Goal: Task Accomplishment & Management: Use online tool/utility

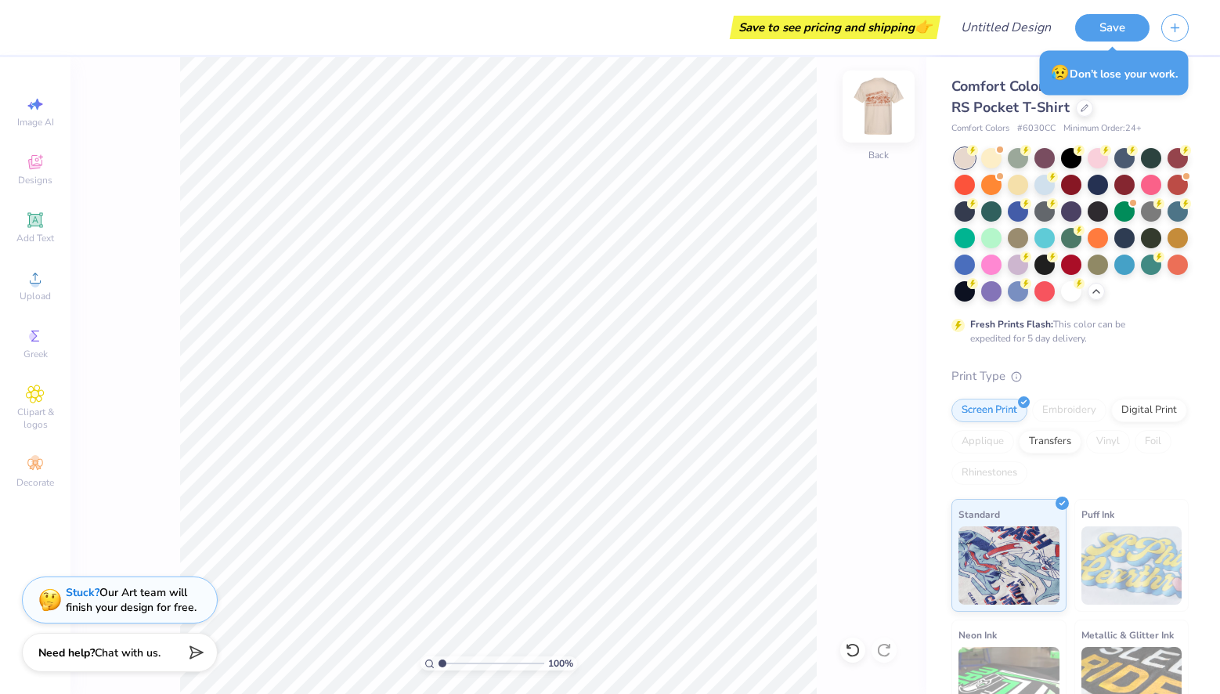
click at [870, 98] on img at bounding box center [879, 106] width 63 height 63
click at [895, 100] on img at bounding box center [879, 106] width 63 height 63
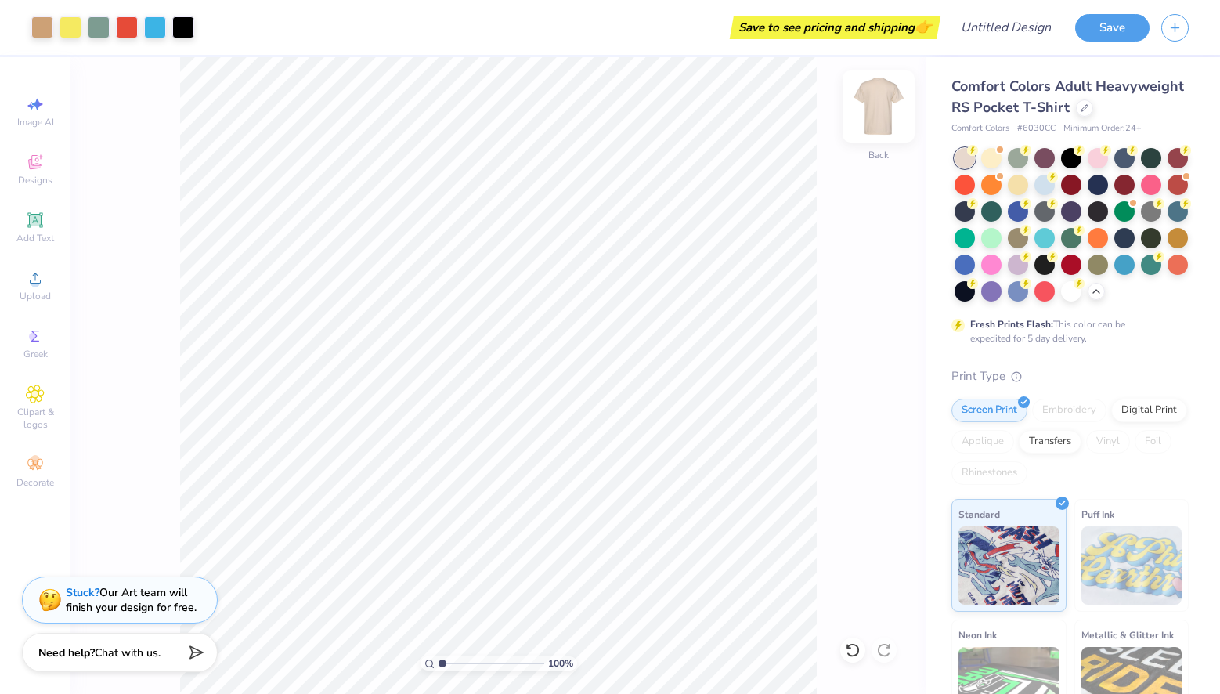
click at [866, 123] on img at bounding box center [879, 106] width 63 height 63
click at [870, 101] on img at bounding box center [879, 106] width 63 height 63
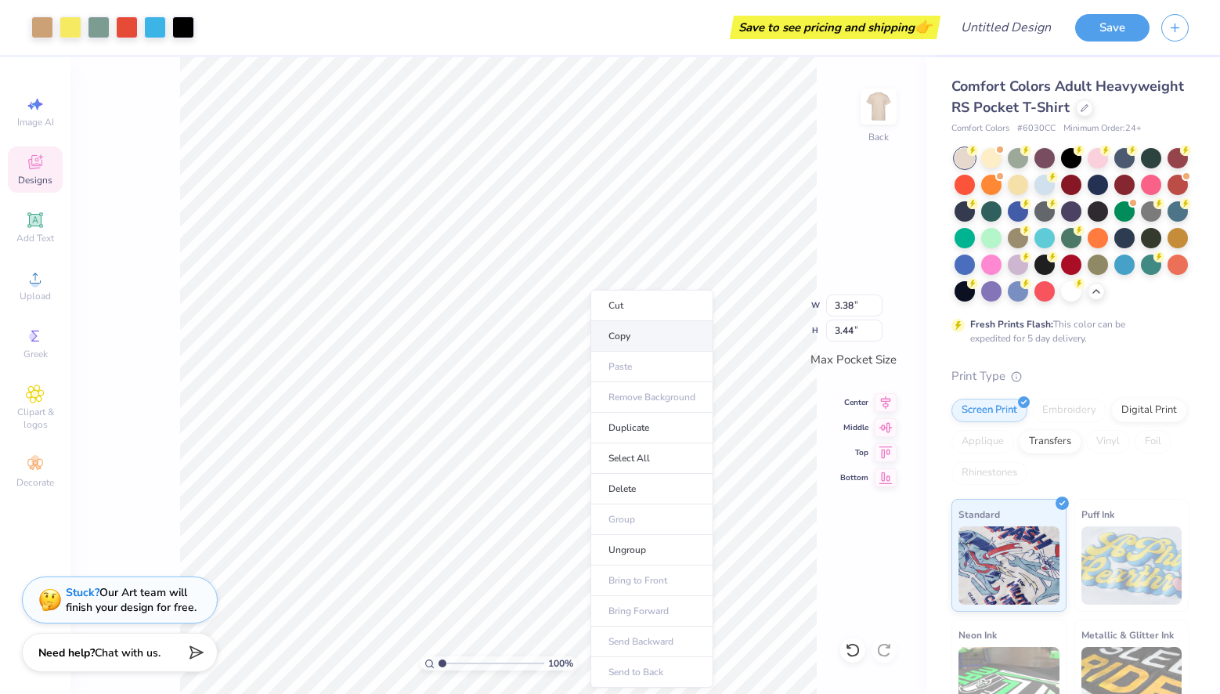
click at [619, 332] on li "Copy" at bounding box center [652, 336] width 123 height 31
click at [884, 108] on img at bounding box center [879, 106] width 63 height 63
click at [853, 122] on div "100 % Back W 3.38 3.38 " H 3.44 3.44 " Max Pocket Size Center Middle Top Bottom" at bounding box center [499, 375] width 856 height 637
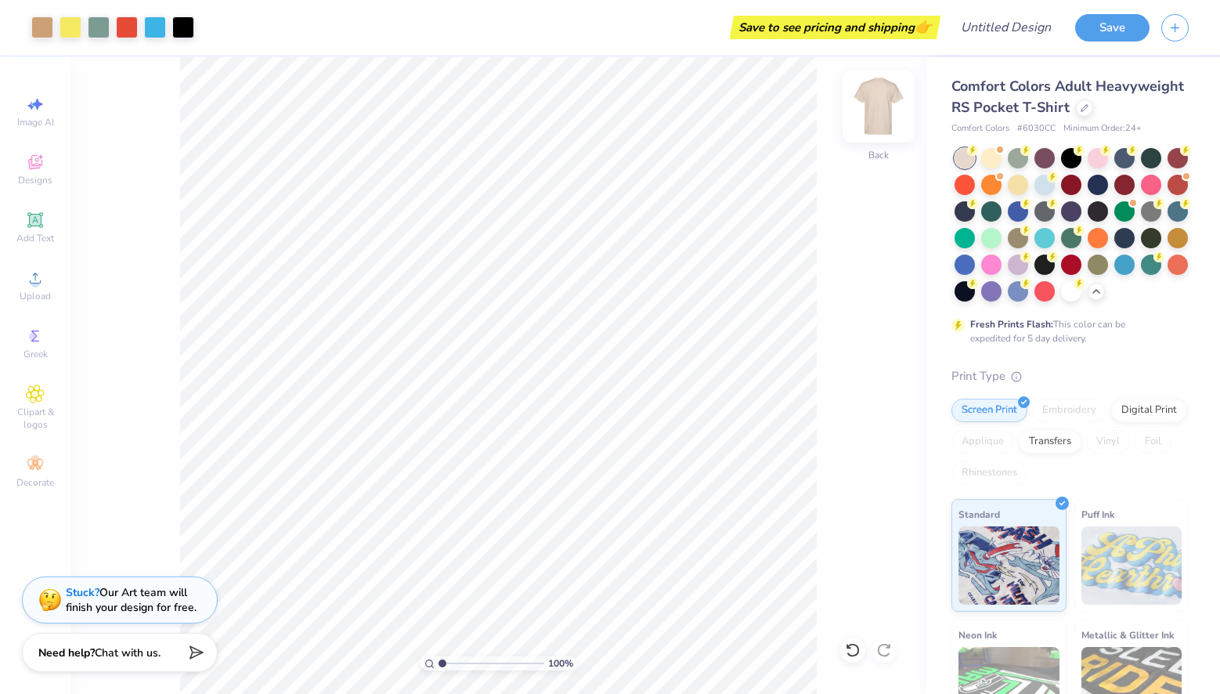
click at [866, 108] on img at bounding box center [879, 106] width 63 height 63
type input "5.80"
type input "9.88"
type input "10.05"
type input "3.00"
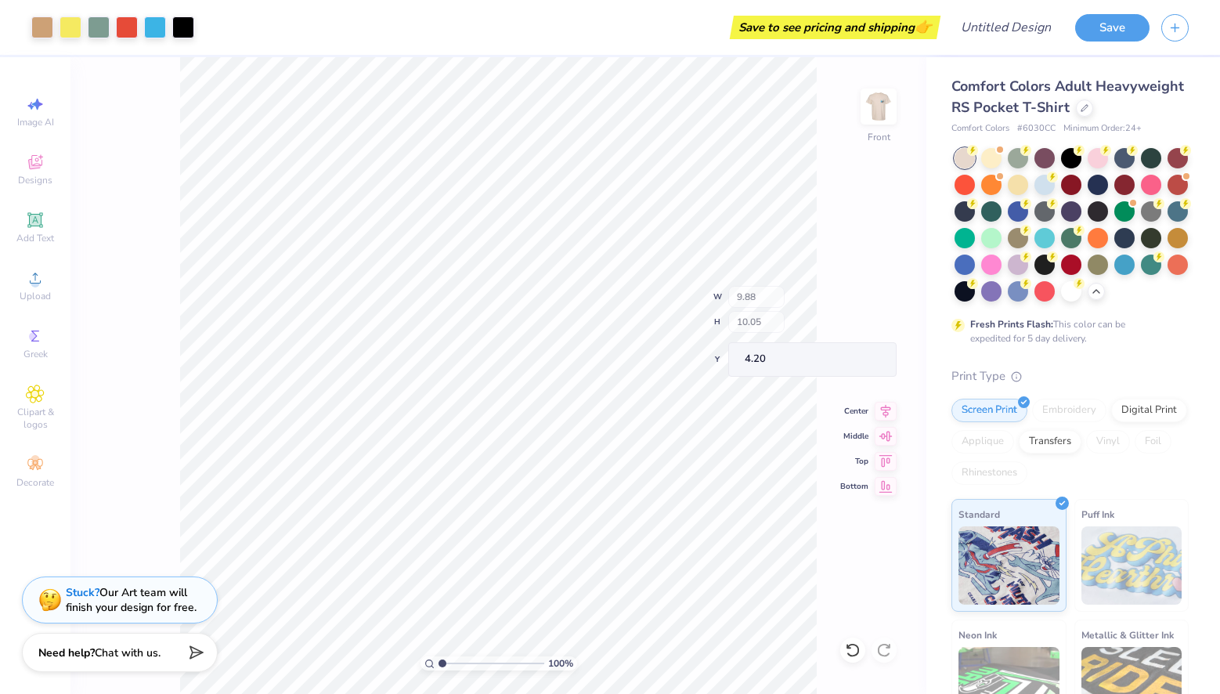
type input "4.20"
click at [1108, 31] on button "Save" at bounding box center [1113, 25] width 74 height 27
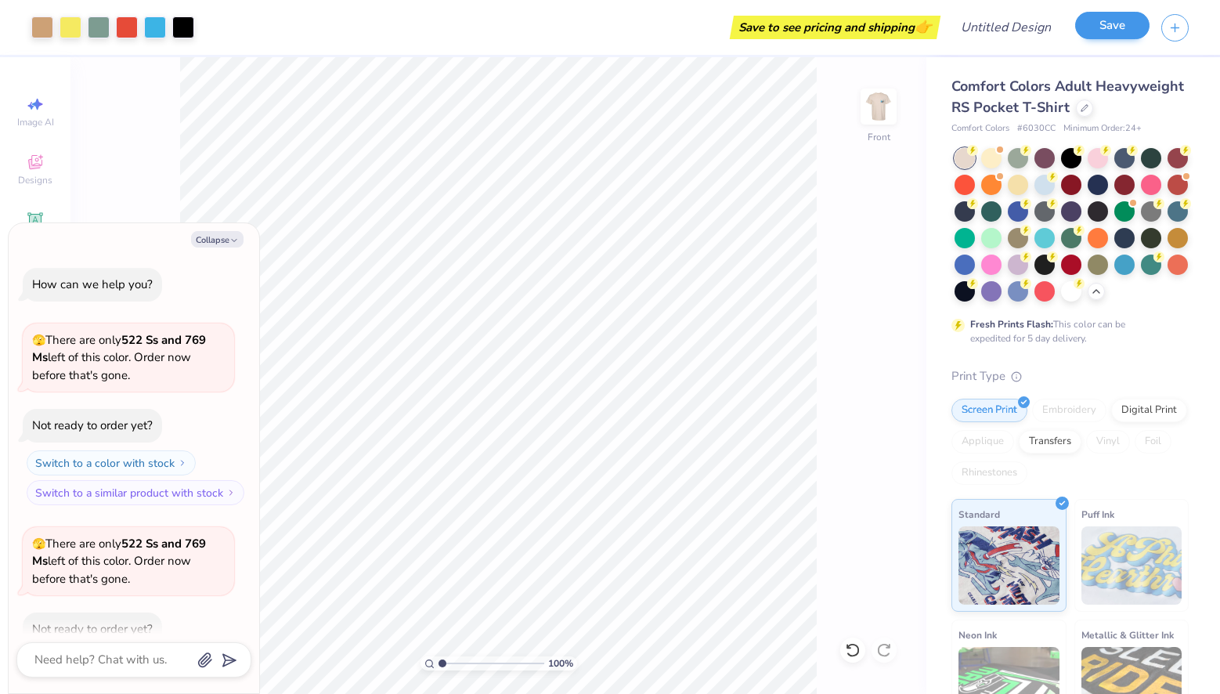
scroll to position [1192, 0]
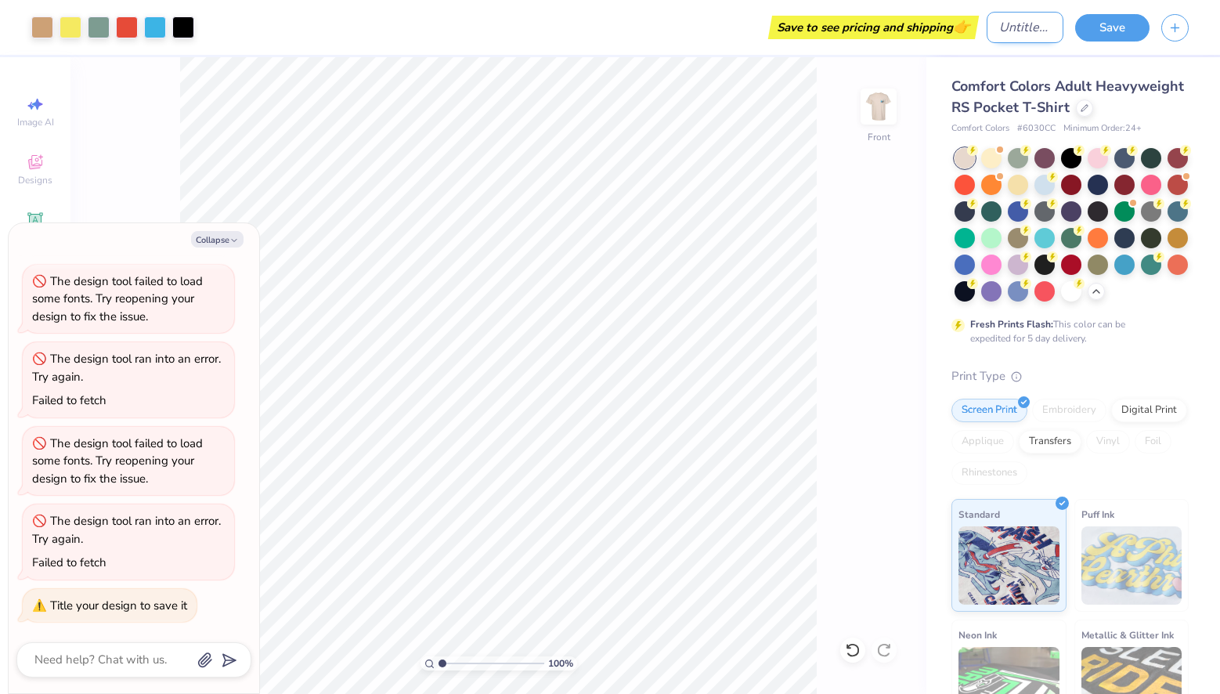
type textarea "x"
click at [999, 31] on input "Design Title" at bounding box center [1025, 27] width 77 height 31
type input "s"
type textarea "x"
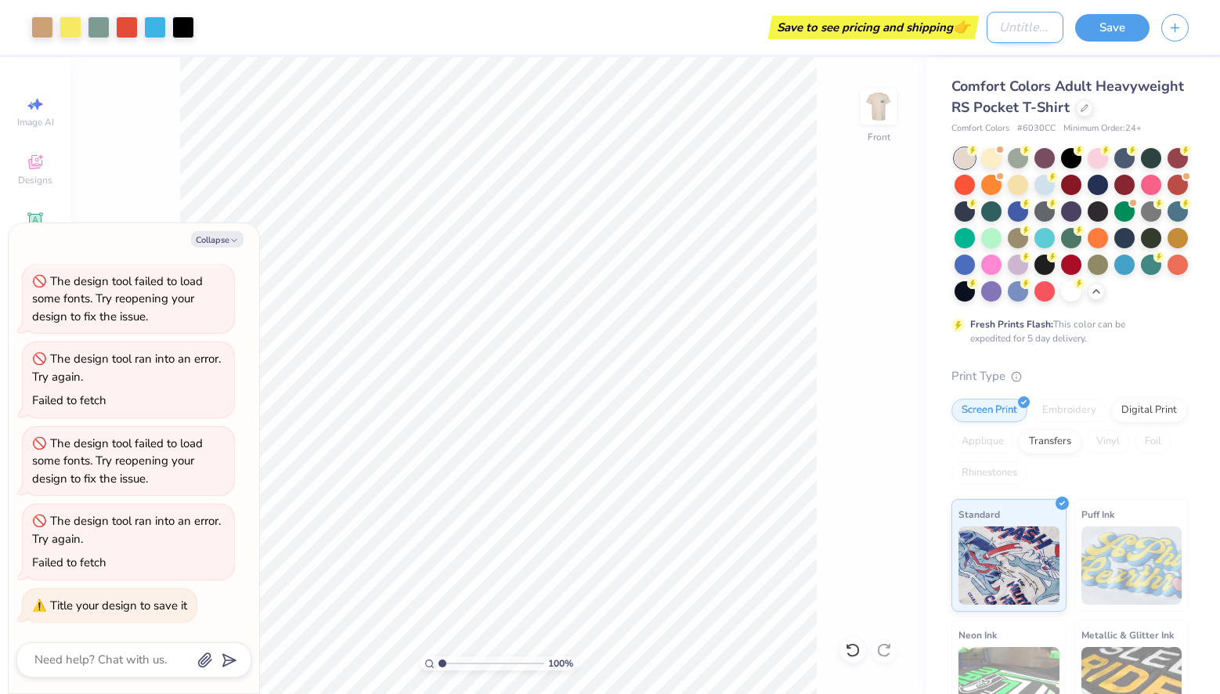
type input "2"
type textarea "x"
type input "20"
type textarea "x"
type input "202"
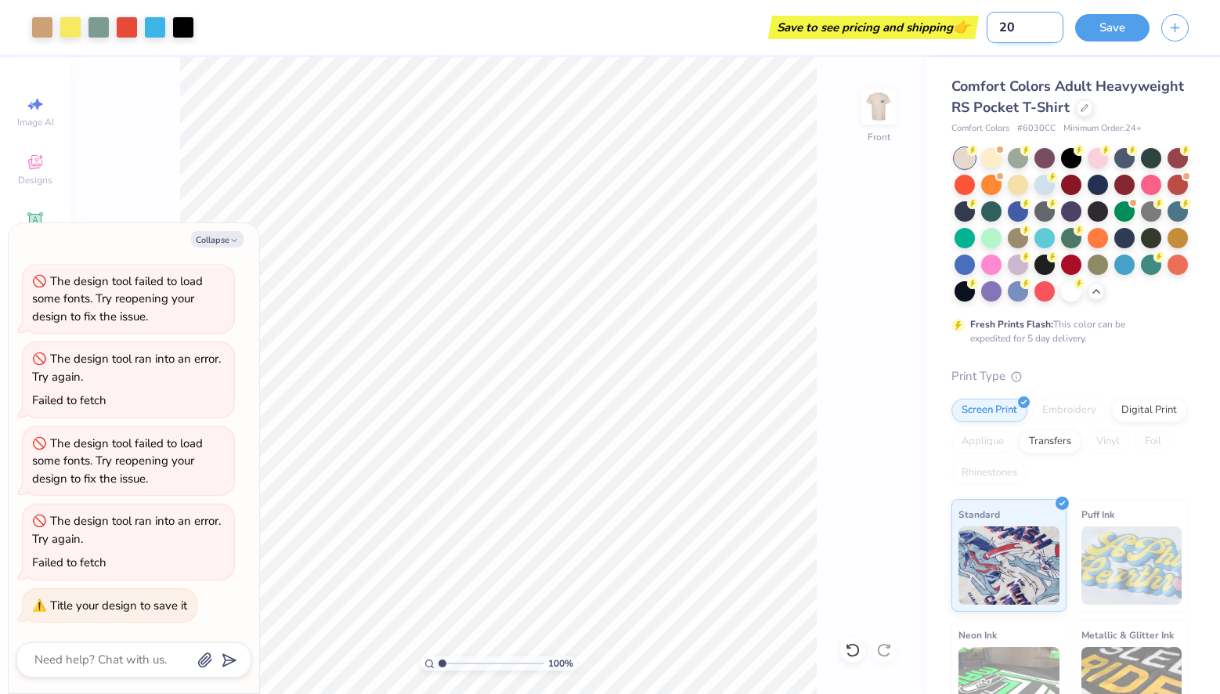
type textarea "x"
type input "2025"
type textarea "x"
type input "2025s"
type textarea "x"
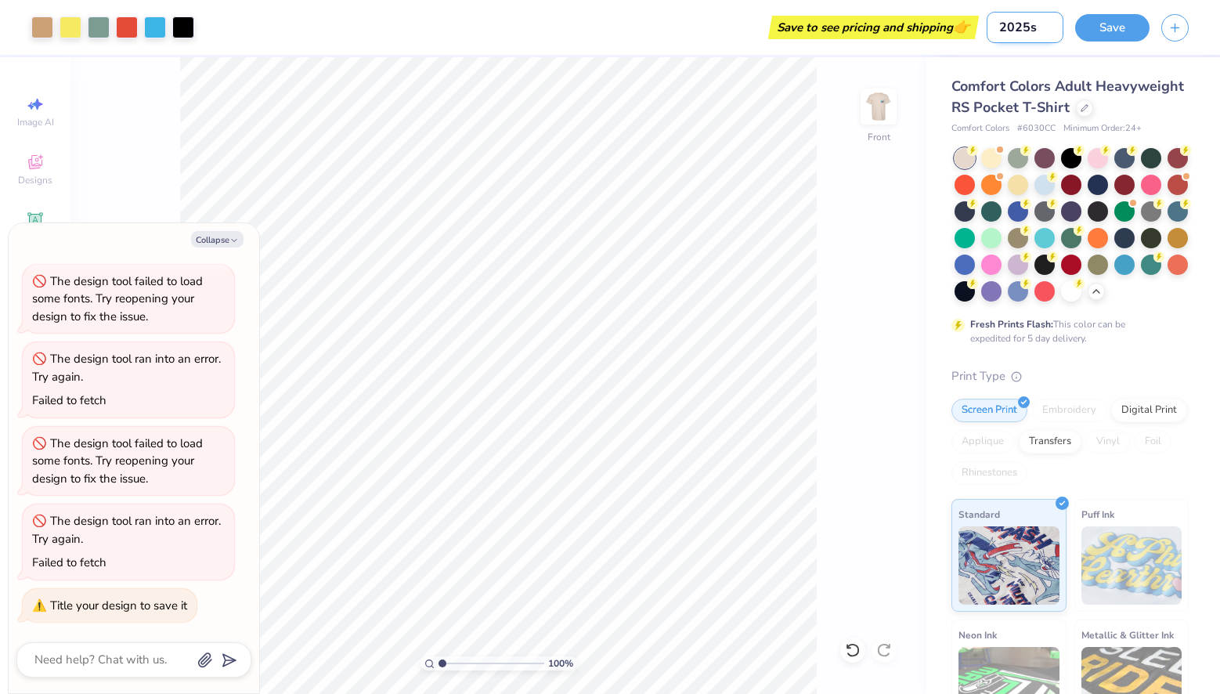
type input "2025si"
type textarea "x"
type input "2025sis"
type textarea "x"
type input "2025sis"
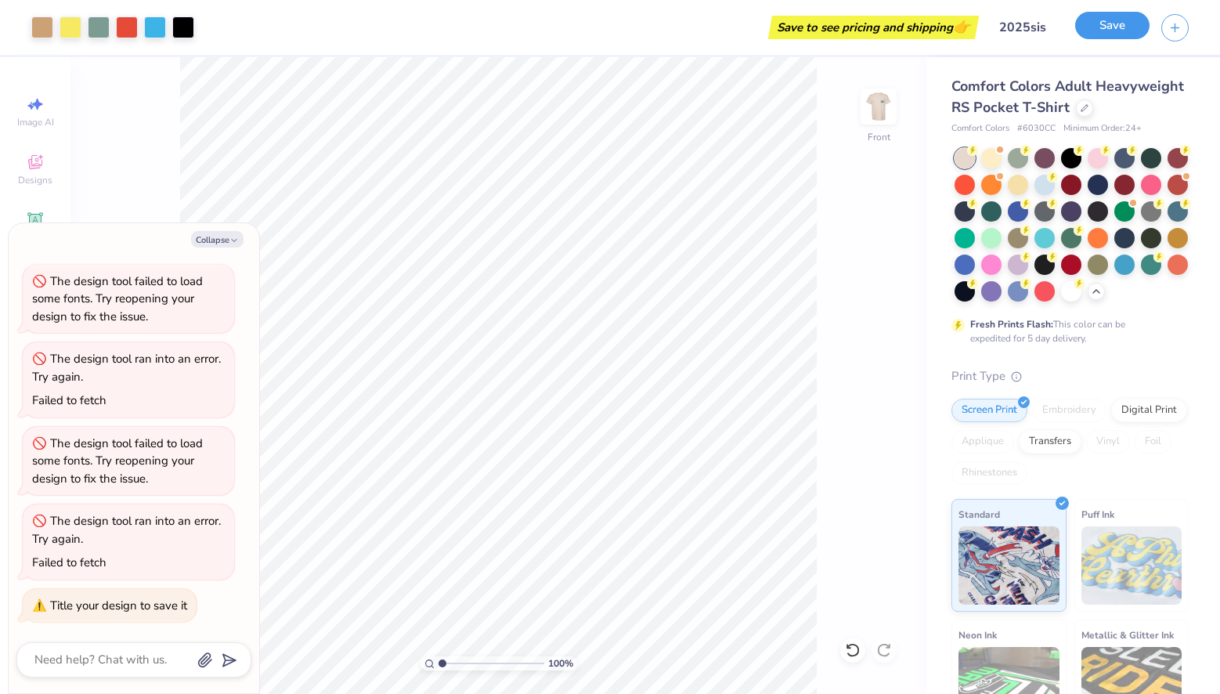
click at [1117, 25] on button "Save" at bounding box center [1113, 25] width 74 height 27
type textarea "x"
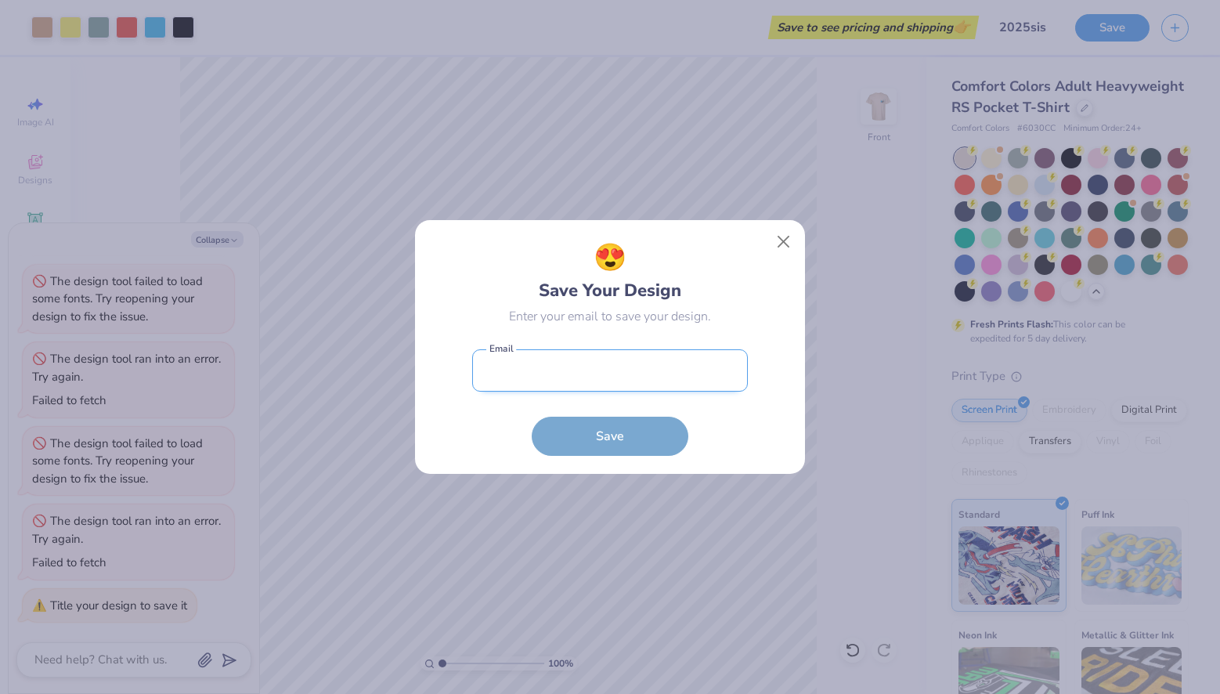
click at [623, 374] on input "email" at bounding box center [610, 370] width 276 height 43
type input "[EMAIL_ADDRESS][DOMAIN_NAME]"
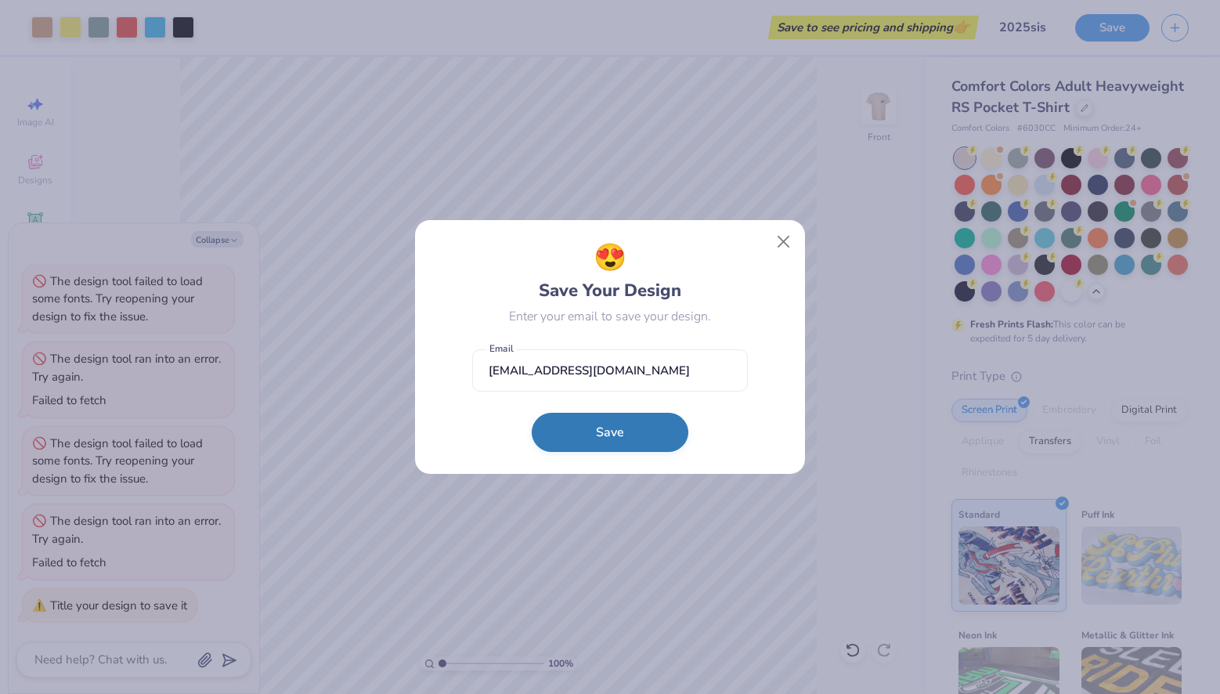
click at [623, 436] on button "Save" at bounding box center [610, 432] width 157 height 39
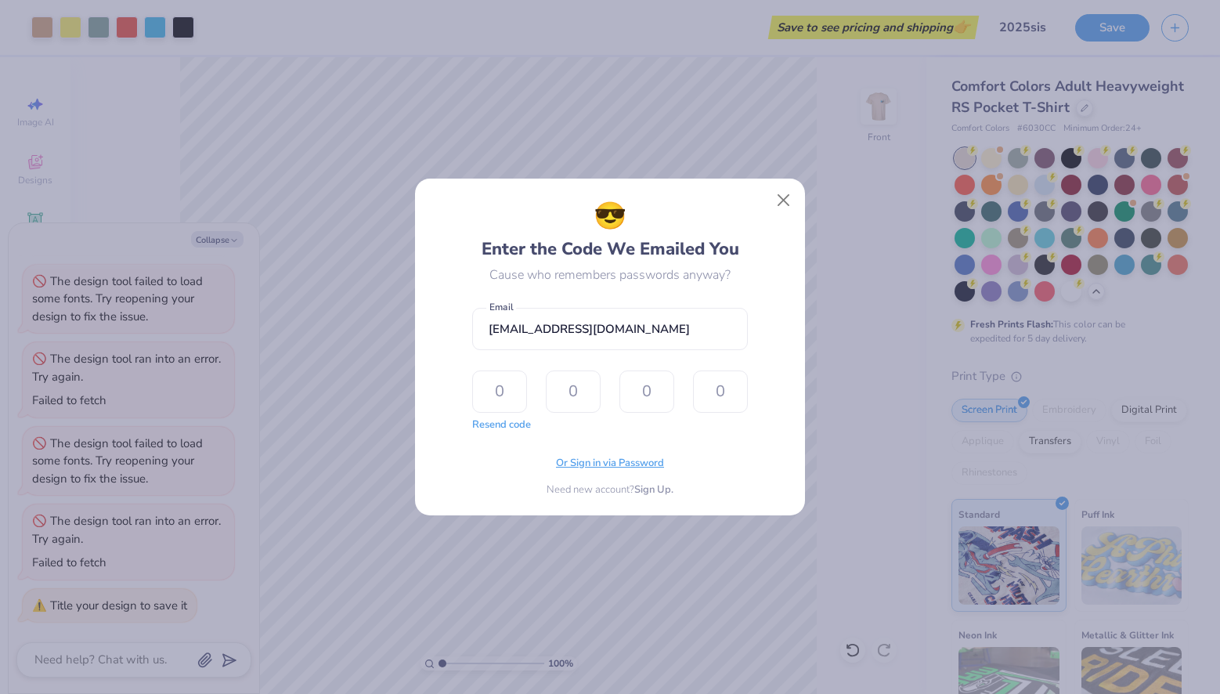
click at [613, 465] on span "Or Sign in via Password" at bounding box center [610, 464] width 108 height 16
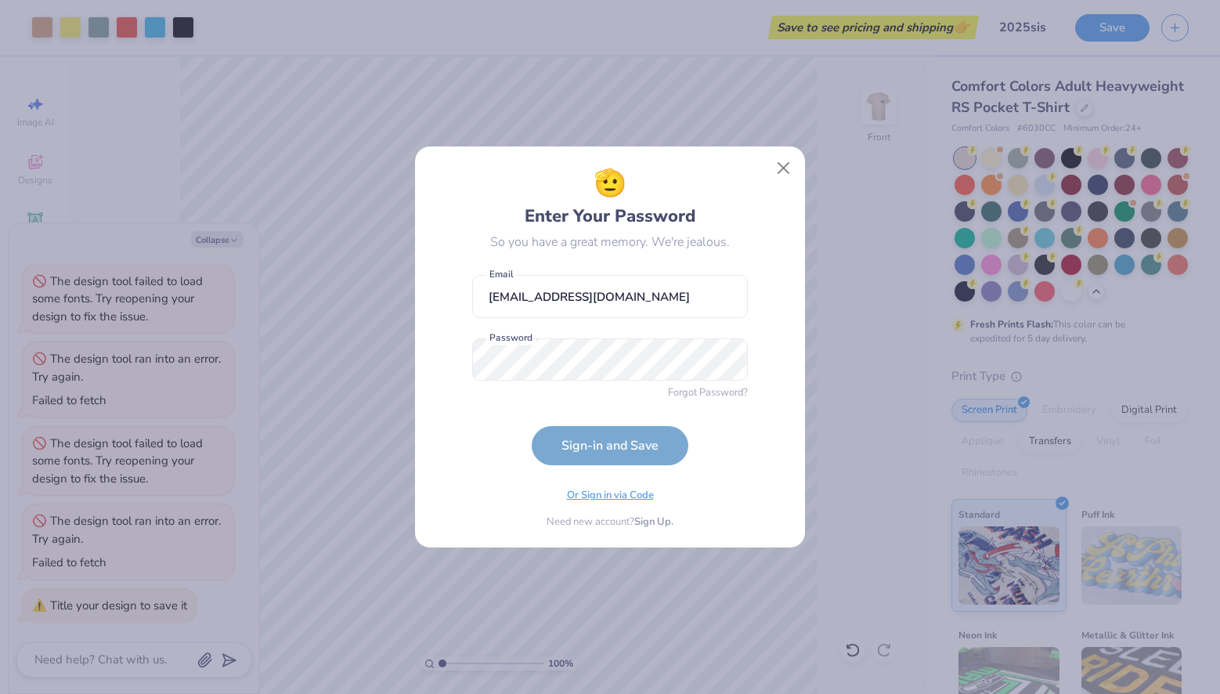
click at [629, 498] on div "Or Sign in via Code Need new account? Sign Up." at bounding box center [610, 505] width 276 height 49
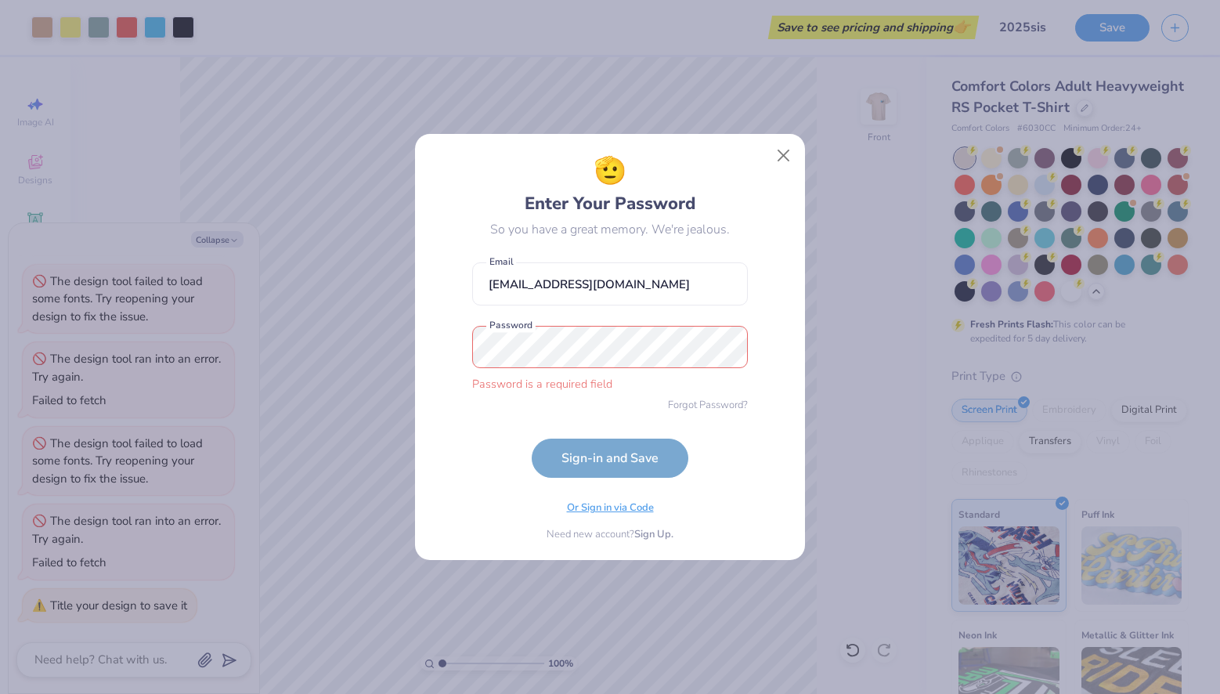
click at [628, 510] on span "Or Sign in via Code" at bounding box center [610, 509] width 87 height 16
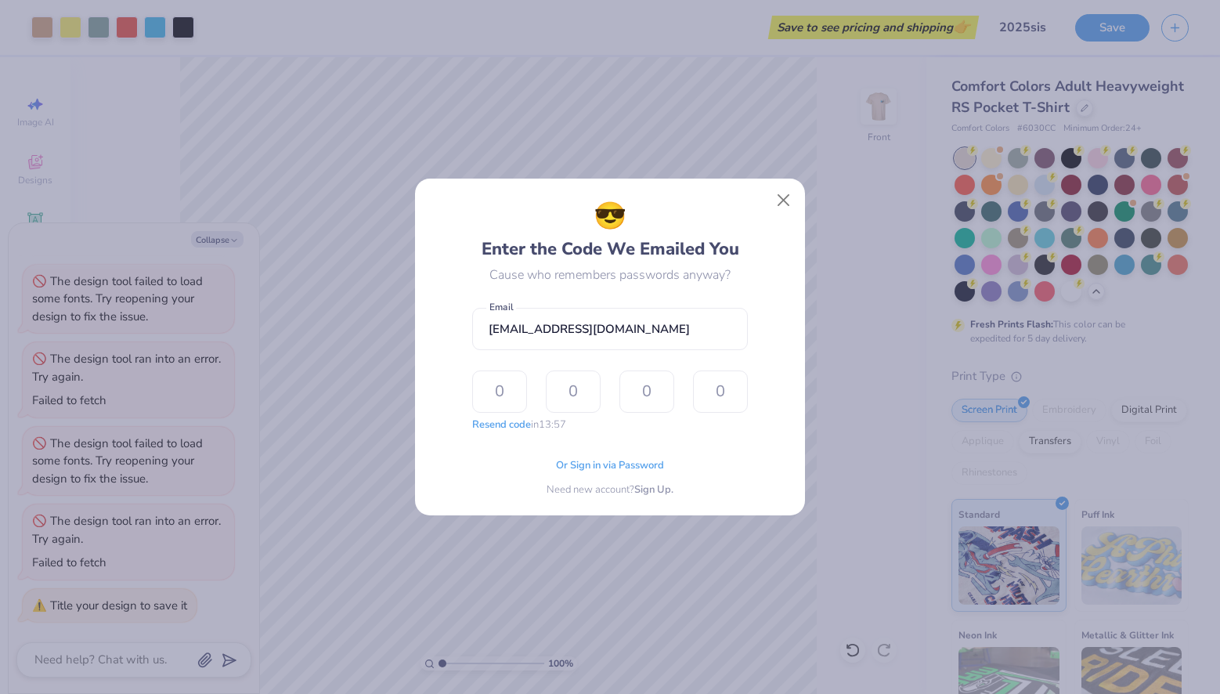
type textarea "x"
click at [491, 388] on input "text" at bounding box center [499, 392] width 55 height 42
type input "4"
type input "2"
type input "1"
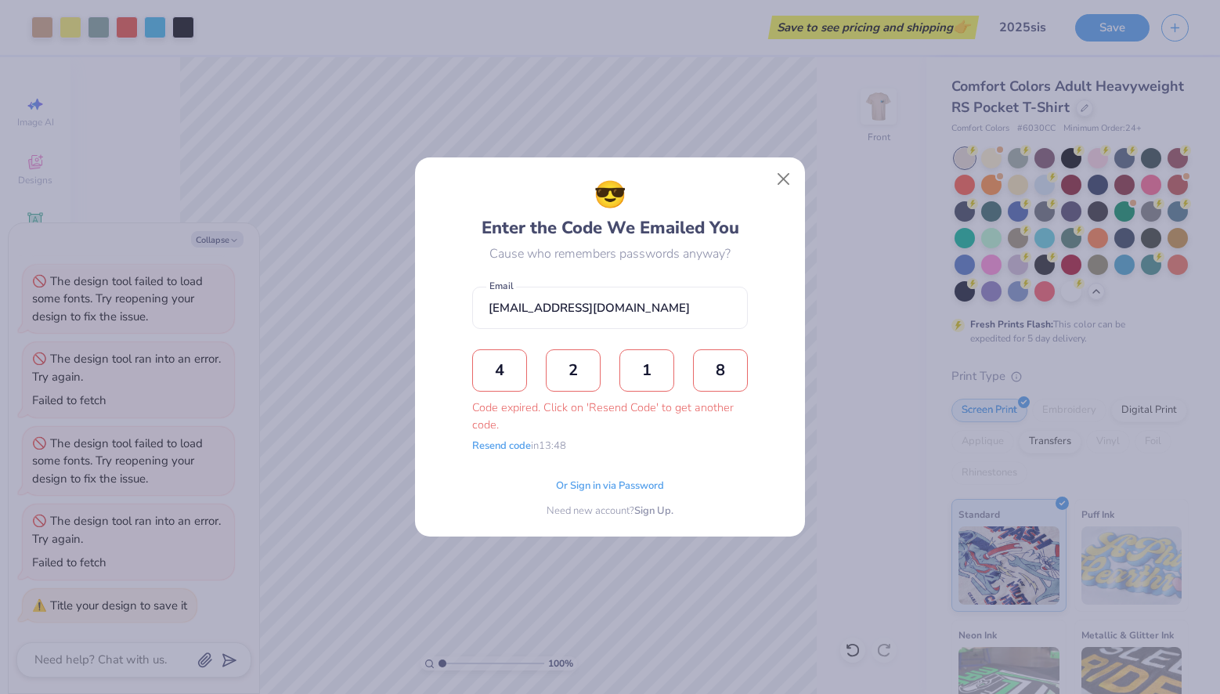
type input "8"
type textarea "x"
